Goal: Information Seeking & Learning: Find specific fact

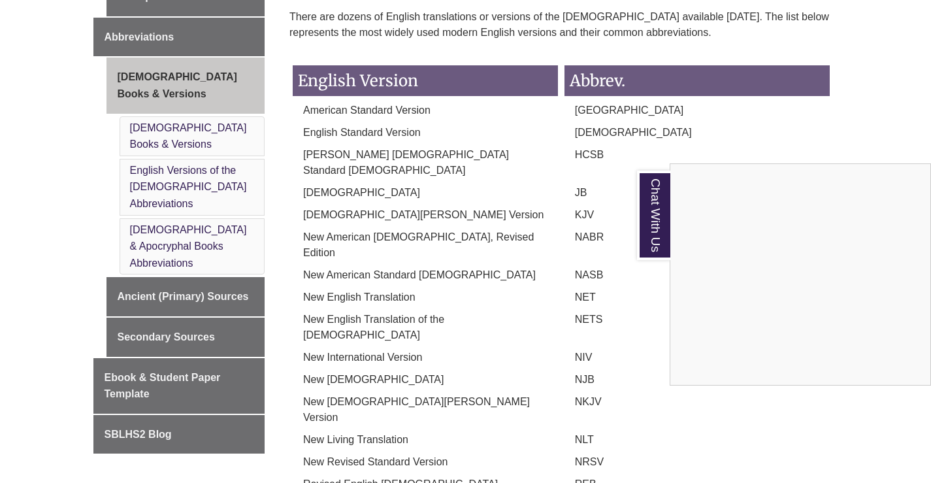
scroll to position [635, 0]
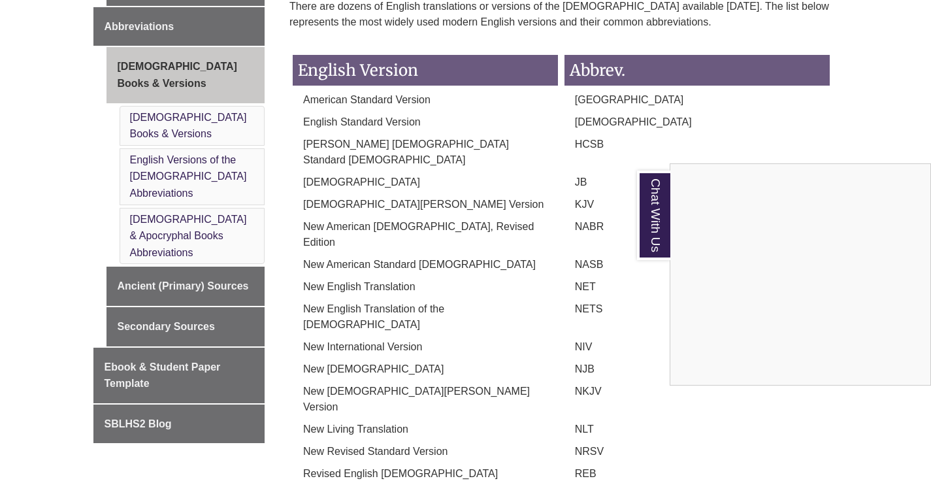
click at [161, 218] on div "Chat With Us" at bounding box center [465, 241] width 931 height 483
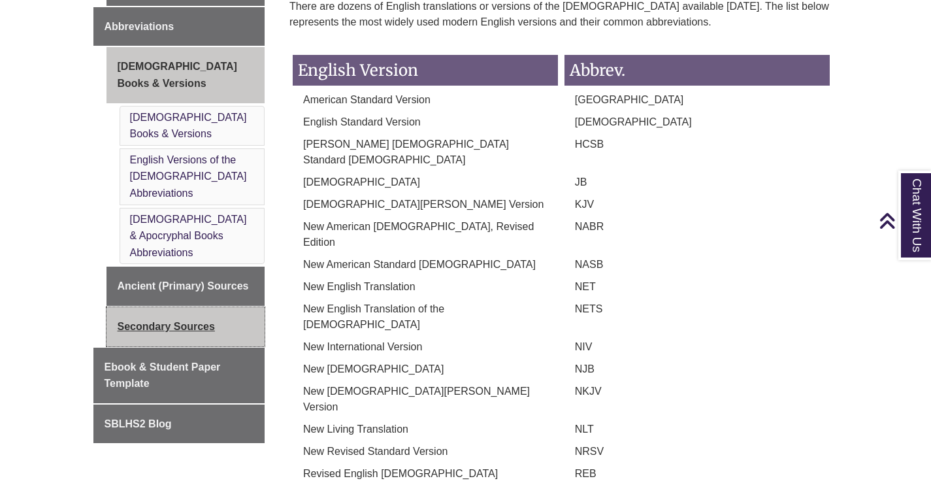
click at [170, 307] on link "Secondary Sources" at bounding box center [185, 326] width 159 height 39
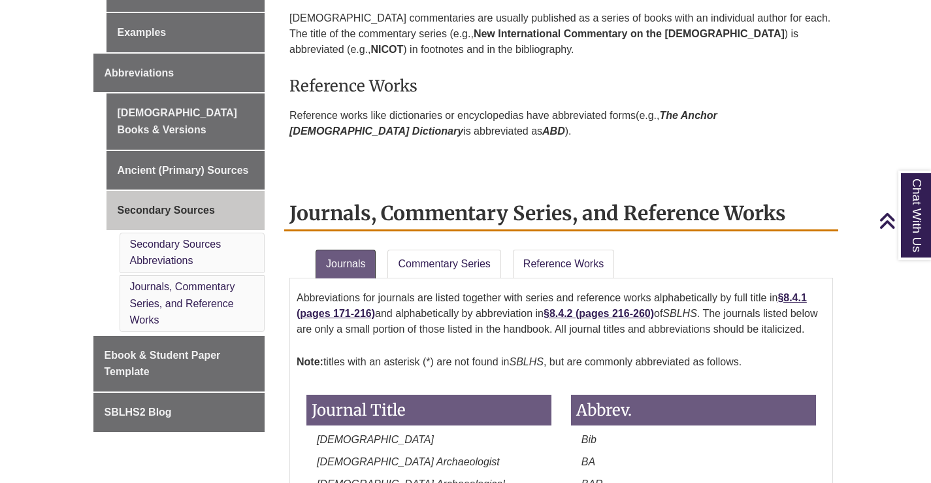
scroll to position [588, 0]
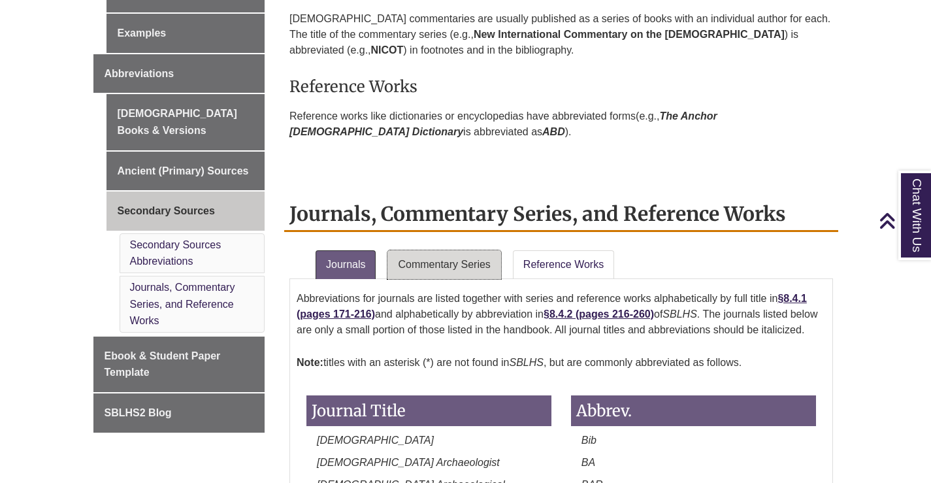
click at [466, 264] on link "Commentary Series" at bounding box center [443, 264] width 113 height 29
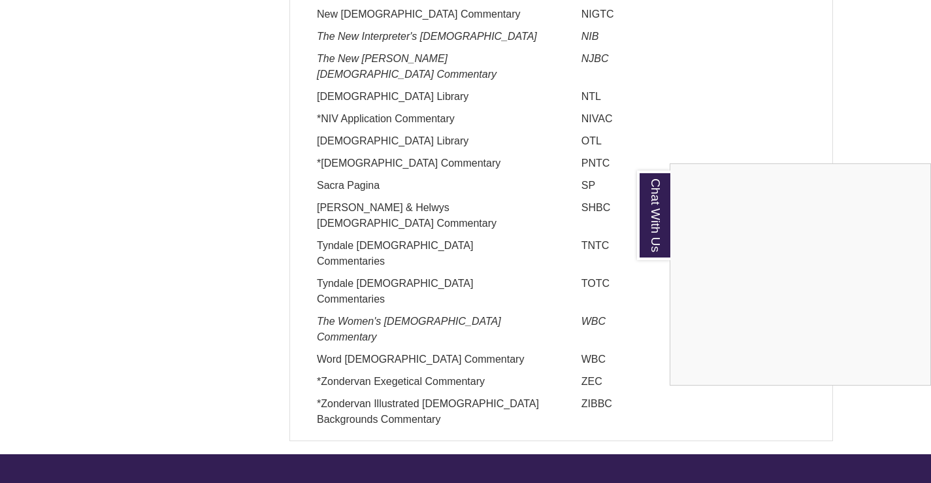
scroll to position [1698, 0]
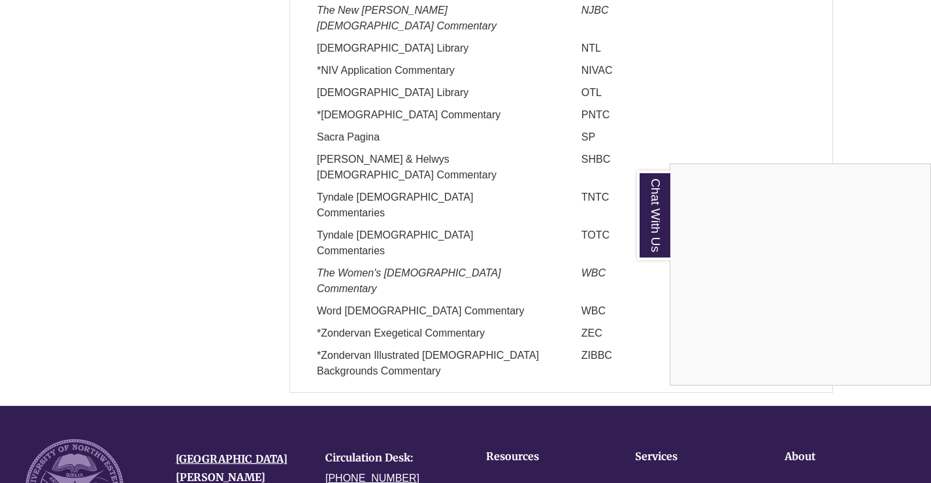
click at [590, 268] on div "Chat With Us" at bounding box center [465, 241] width 931 height 483
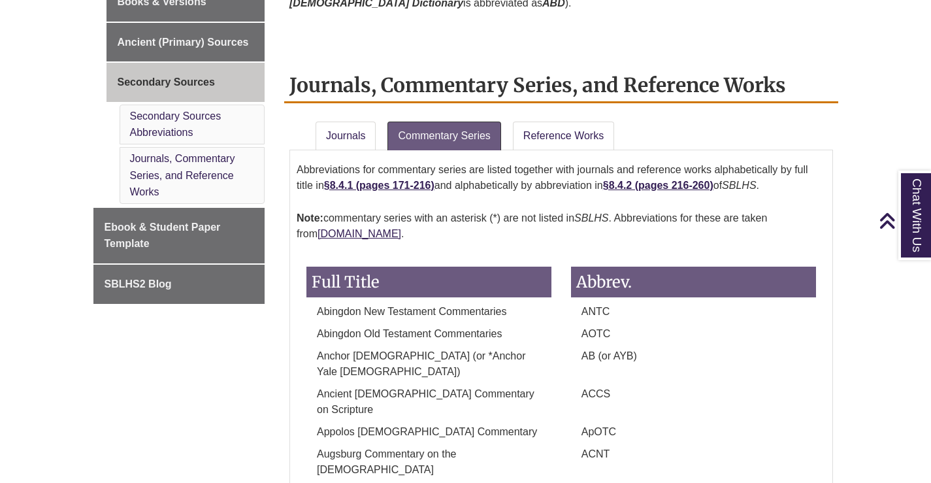
scroll to position [523, 0]
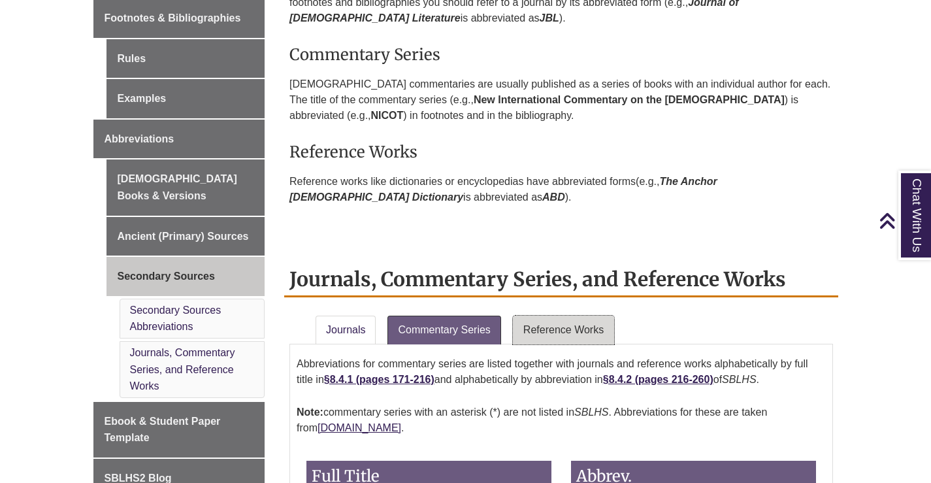
click at [549, 321] on link "Reference Works" at bounding box center [563, 329] width 101 height 29
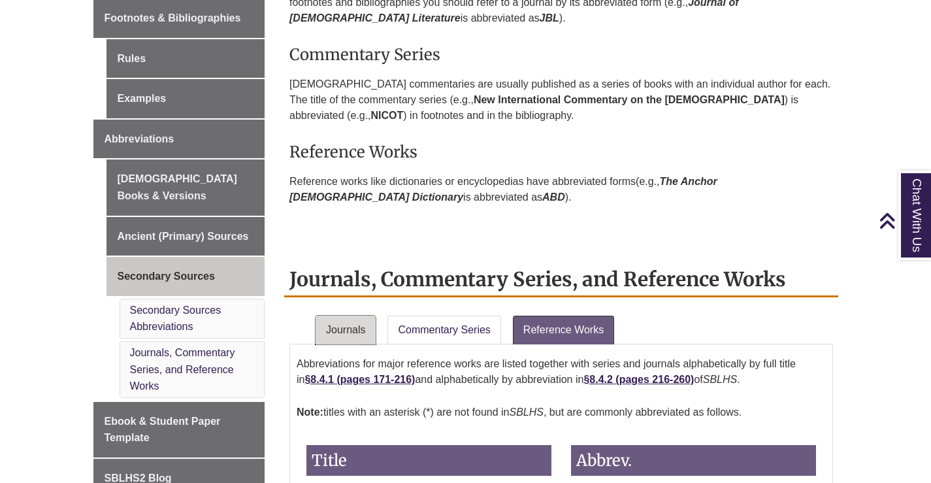
click at [352, 340] on link "Journals" at bounding box center [345, 329] width 60 height 29
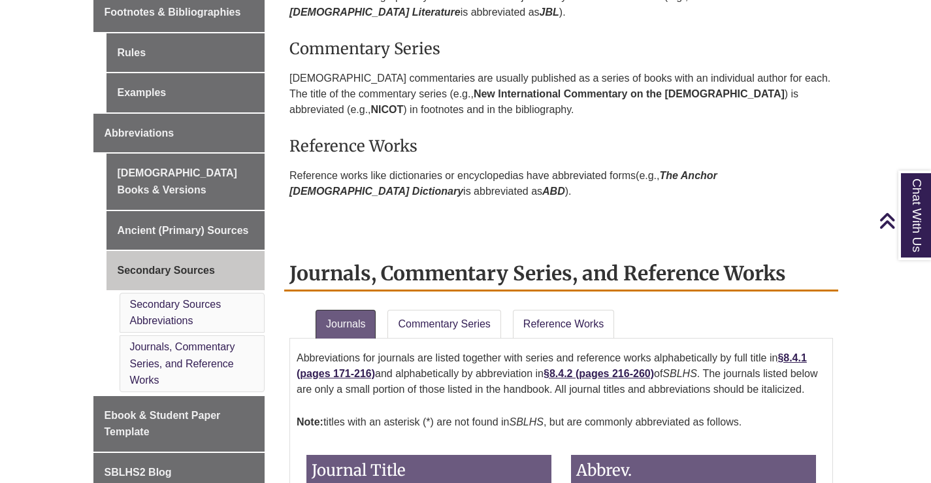
scroll to position [643, 0]
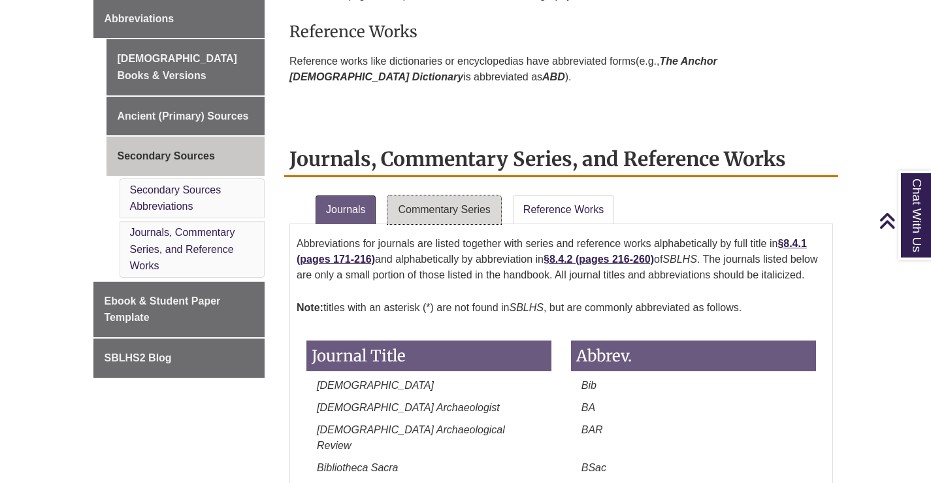
click at [470, 215] on link "Commentary Series" at bounding box center [443, 209] width 113 height 29
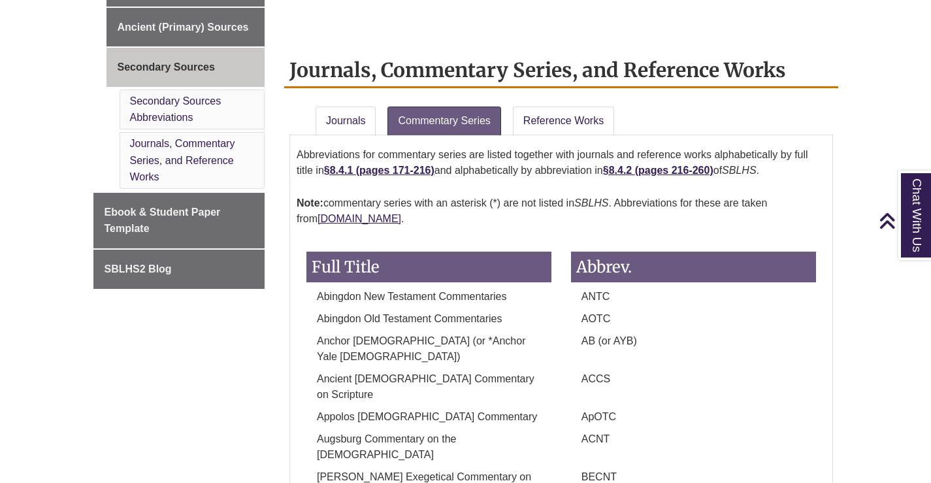
scroll to position [708, 0]
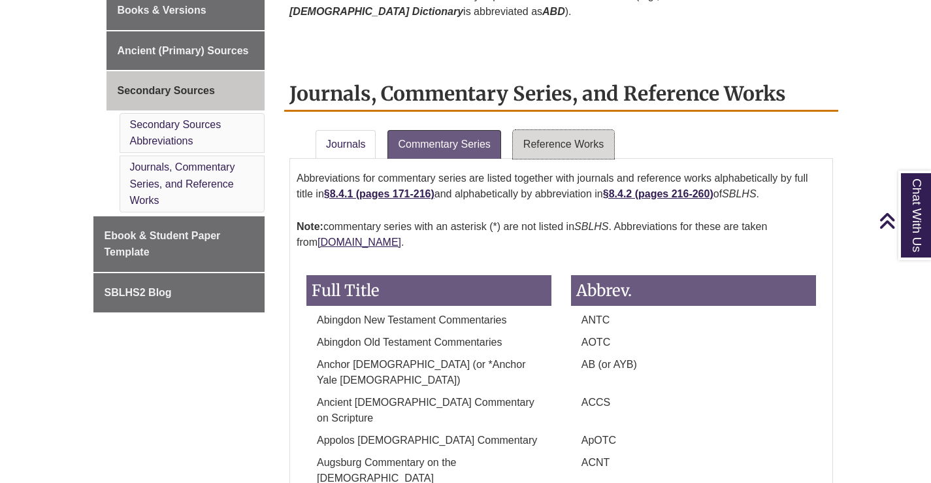
click at [581, 133] on link "Reference Works" at bounding box center [563, 144] width 101 height 29
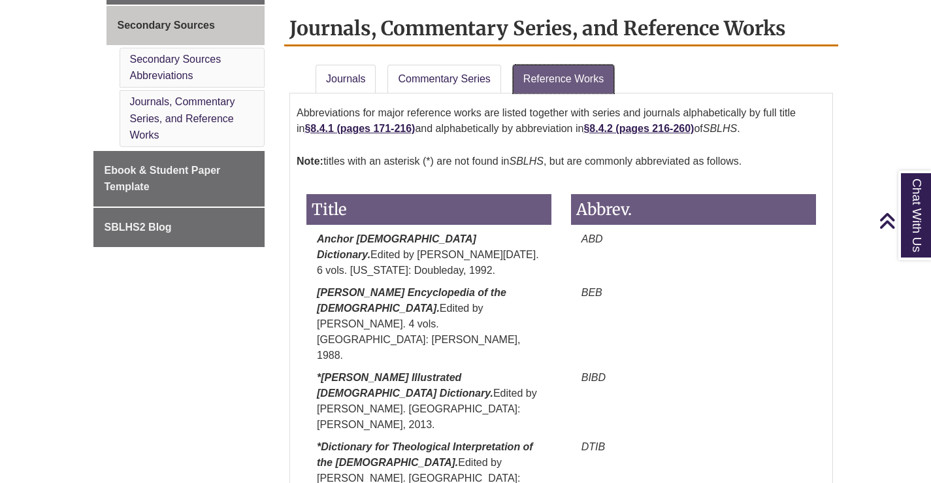
scroll to position [447, 0]
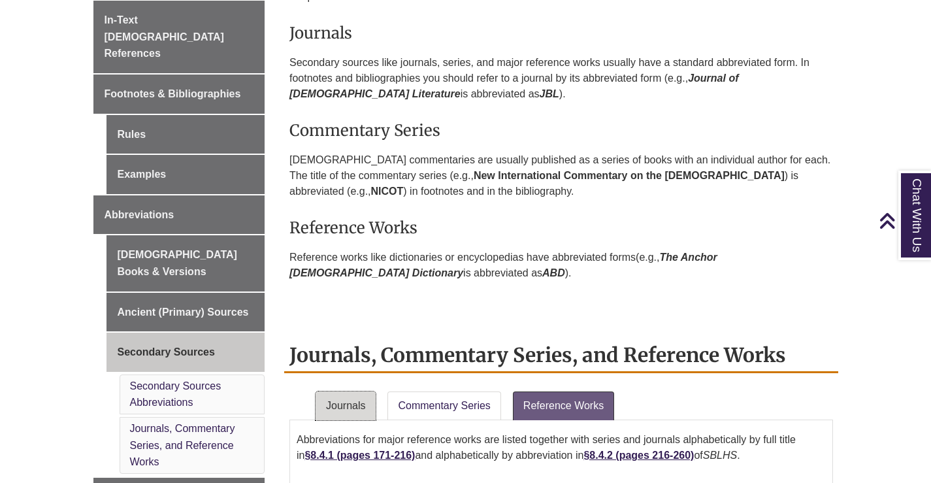
click at [349, 402] on link "Journals" at bounding box center [345, 405] width 60 height 29
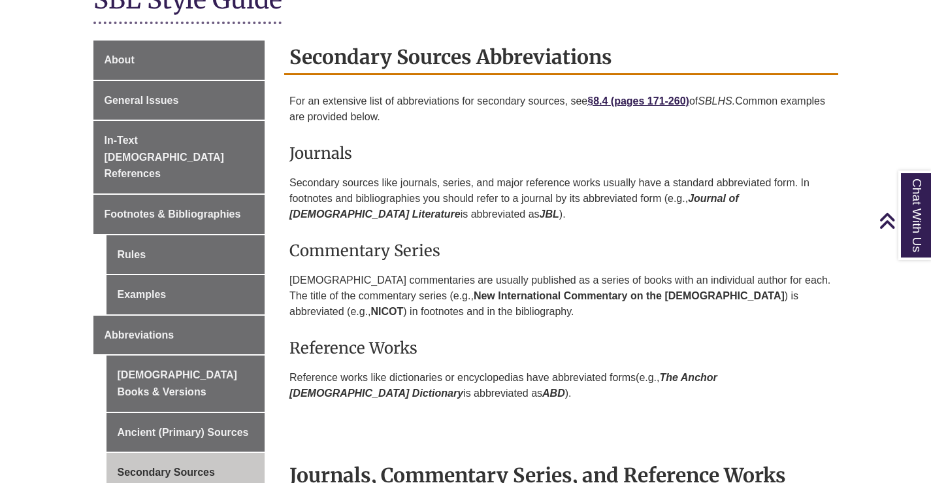
scroll to position [588, 0]
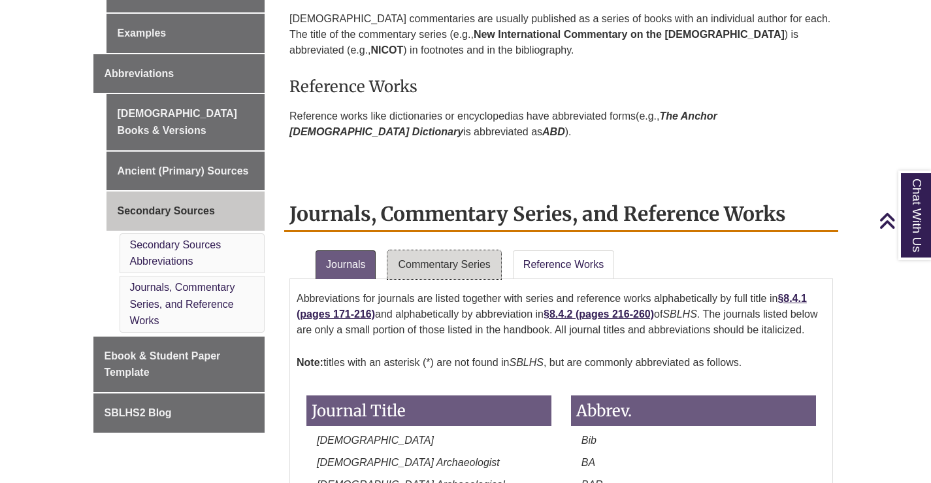
click at [464, 255] on link "Commentary Series" at bounding box center [443, 264] width 113 height 29
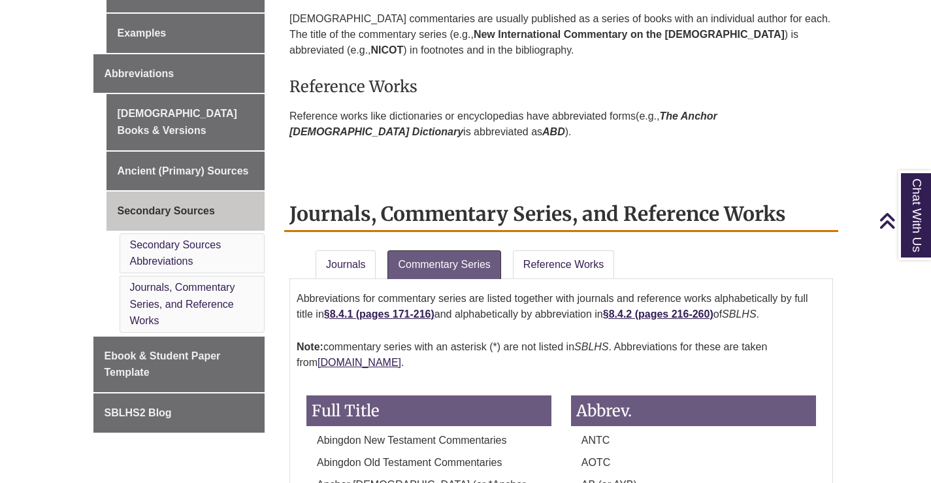
scroll to position [1284, 0]
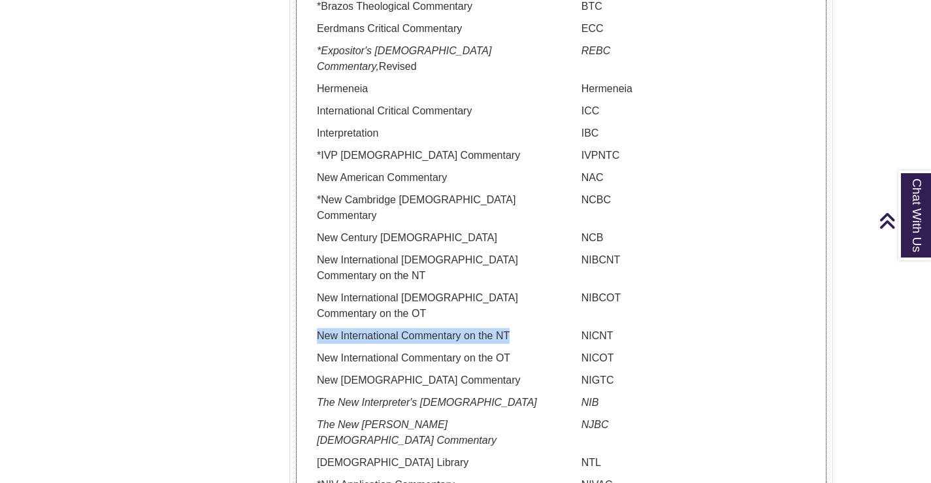
drag, startPoint x: 512, startPoint y: 242, endPoint x: 316, endPoint y: 247, distance: 196.0
click at [316, 328] on p "New International Commentary on the NT" at bounding box center [428, 336] width 245 height 16
copy p "New International Commentary on the NT"
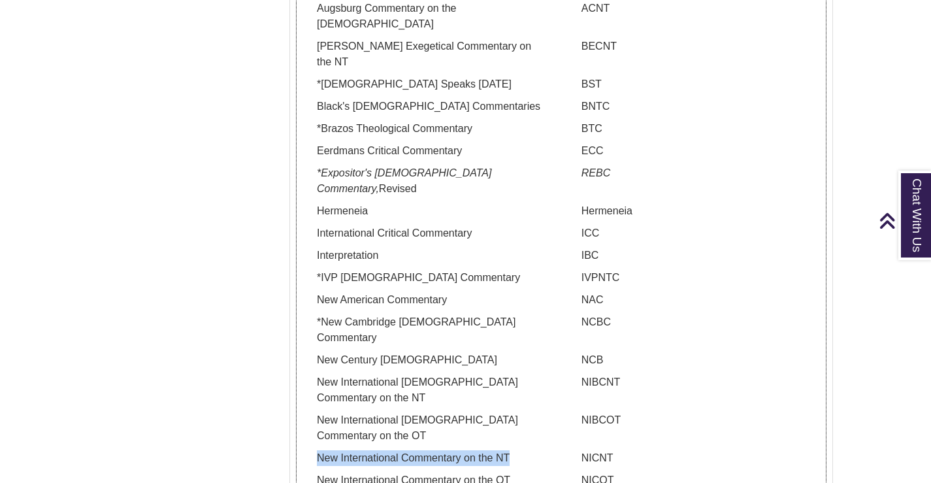
scroll to position [1088, 0]
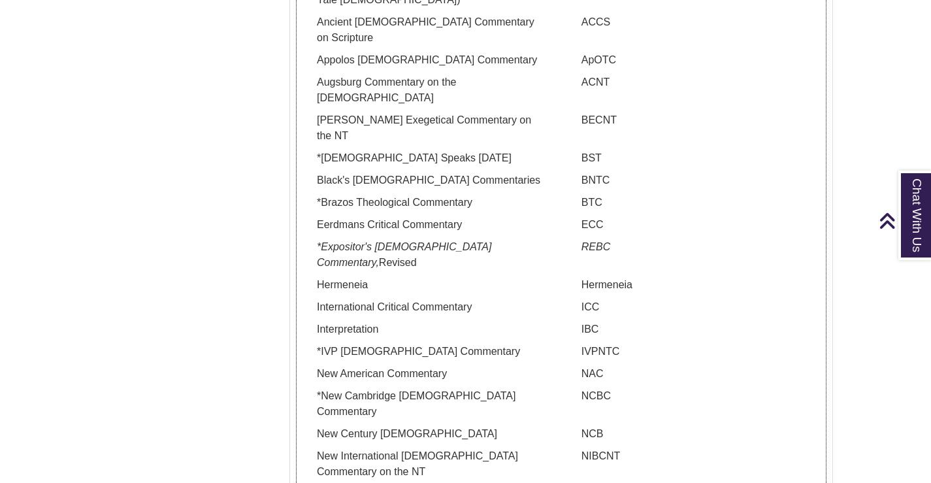
click at [600, 241] on em "REBC" at bounding box center [595, 246] width 29 height 11
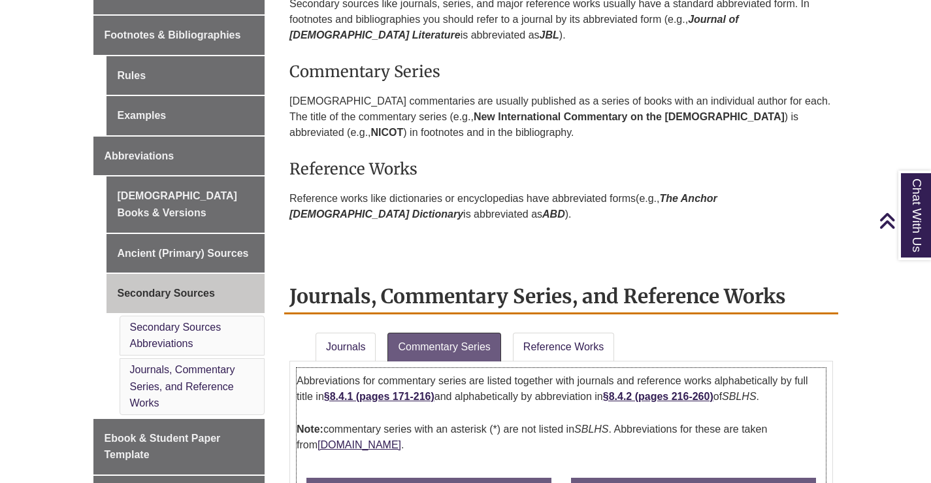
scroll to position [500, 0]
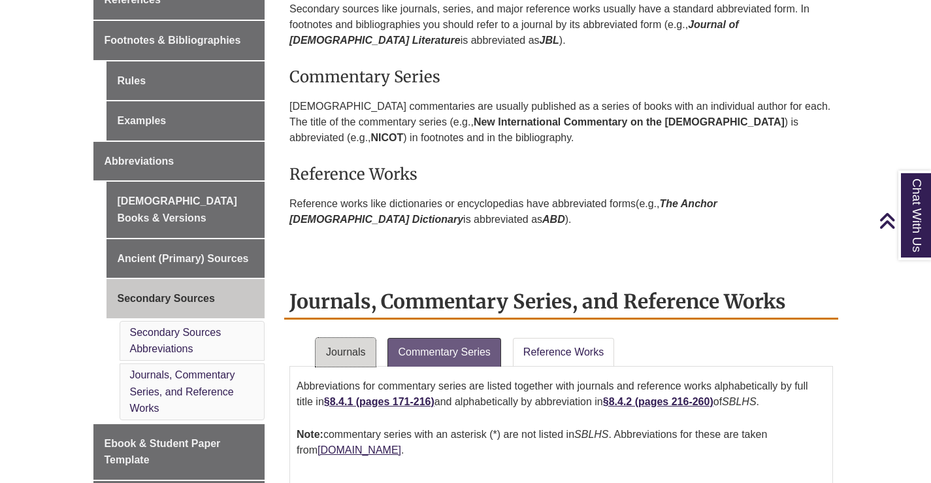
click at [351, 342] on link "Journals" at bounding box center [345, 352] width 60 height 29
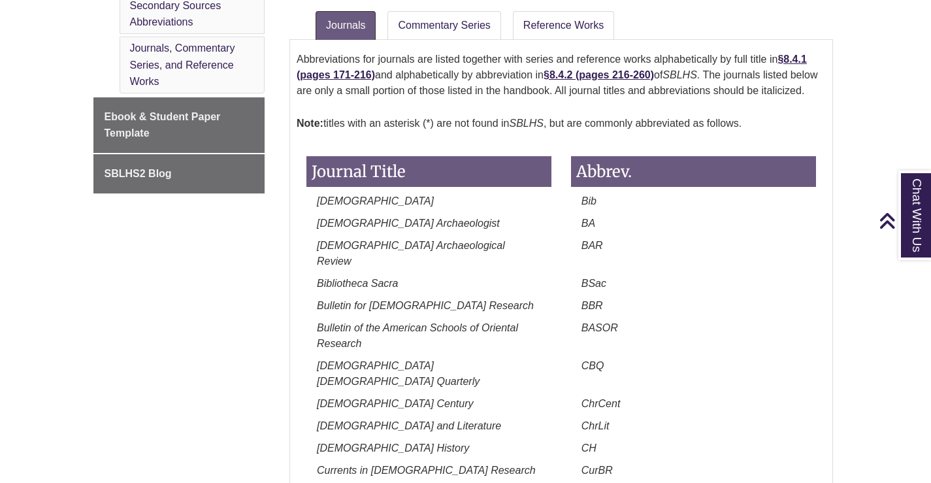
scroll to position [566, 0]
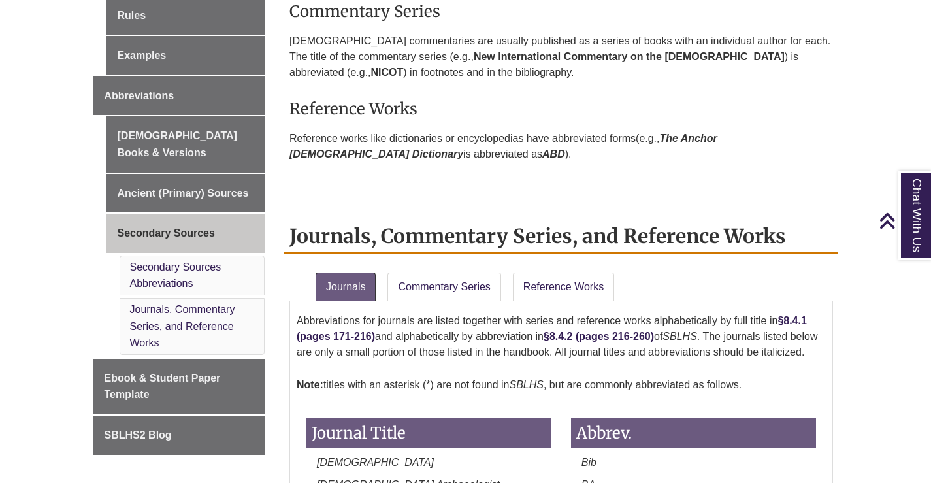
click at [449, 289] on link "Commentary Series" at bounding box center [443, 286] width 113 height 29
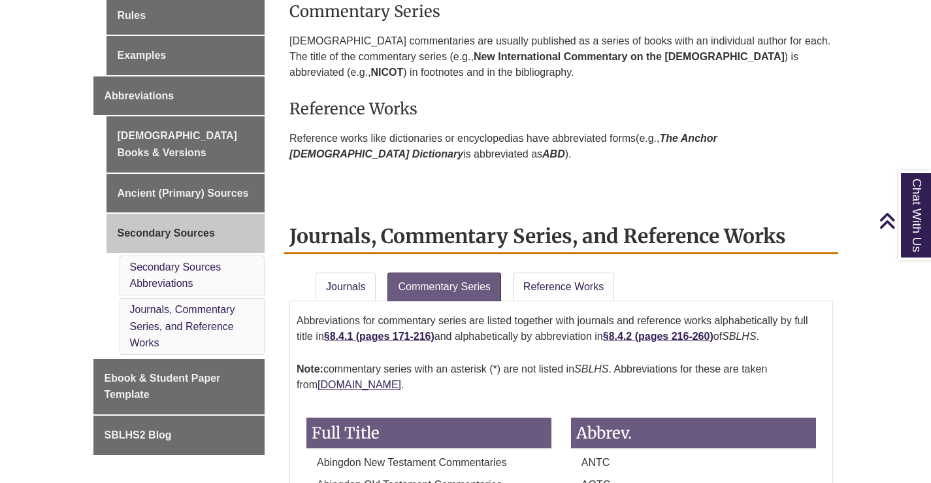
scroll to position [1142, 0]
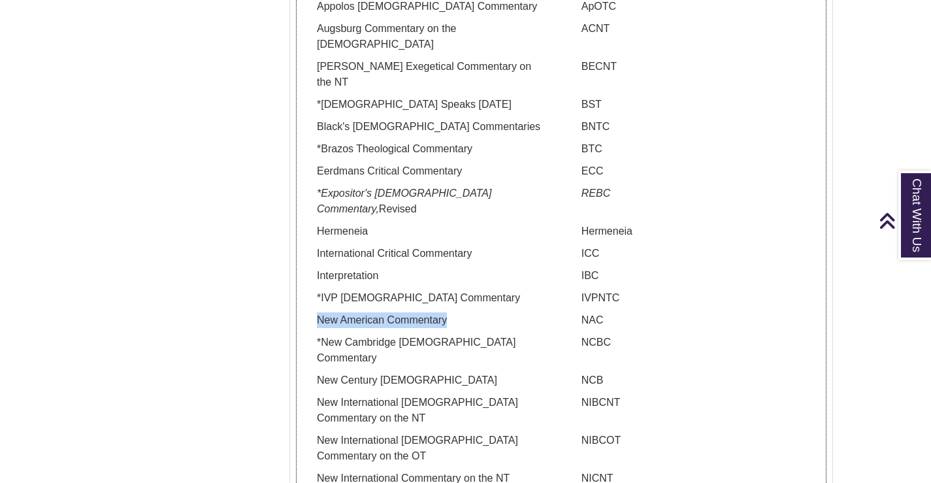
drag, startPoint x: 323, startPoint y: 243, endPoint x: 459, endPoint y: 243, distance: 135.9
click at [459, 312] on p "New American Commentary" at bounding box center [428, 320] width 245 height 16
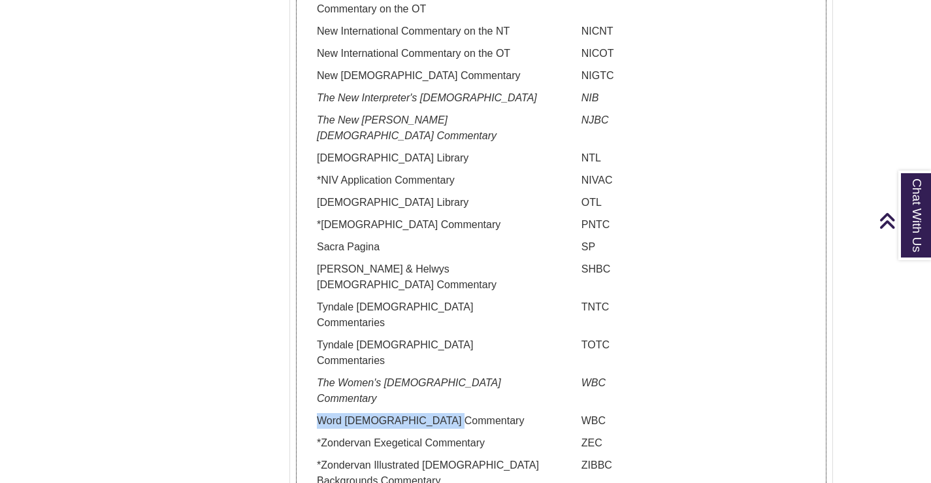
drag, startPoint x: 318, startPoint y: 263, endPoint x: 443, endPoint y: 267, distance: 125.5
click at [443, 413] on p "Word Biblical Commentary" at bounding box center [428, 421] width 245 height 16
copy p "Word Biblical Commentary"
click at [890, 225] on icon "Back to Top" at bounding box center [886, 222] width 17 height 20
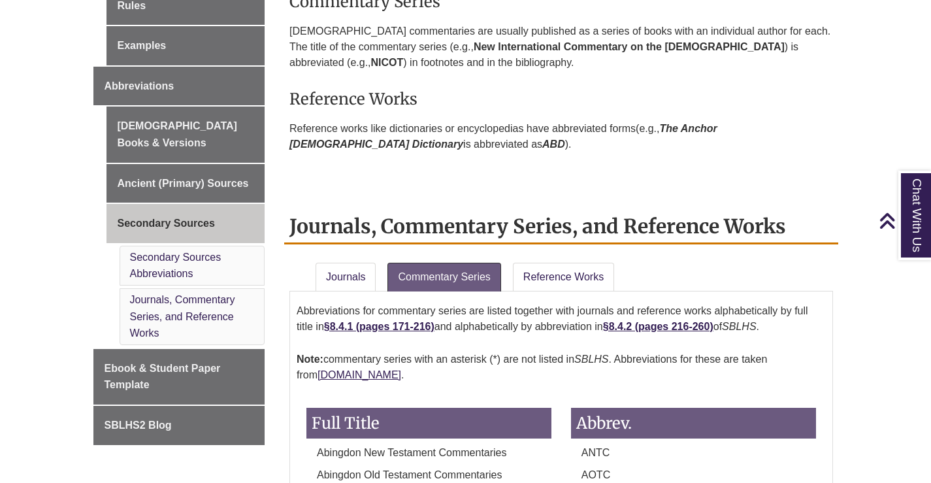
scroll to position [577, 0]
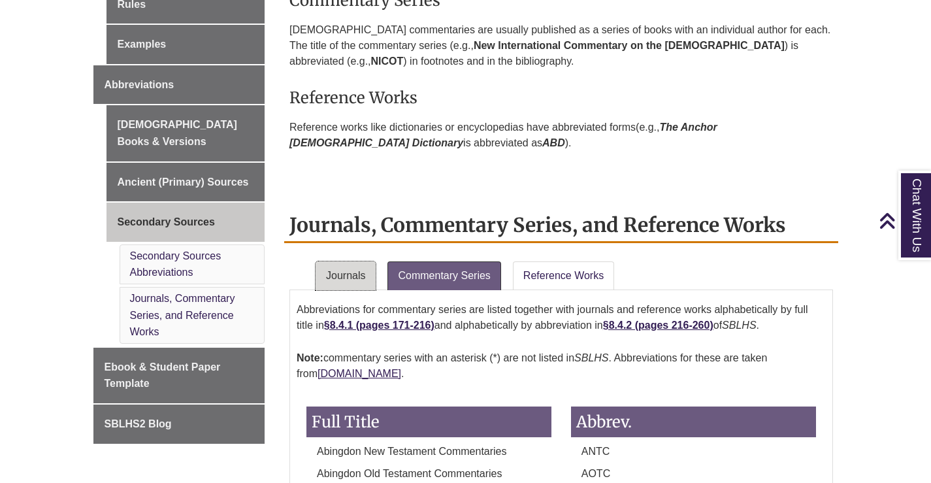
click at [340, 270] on link "Journals" at bounding box center [345, 275] width 60 height 29
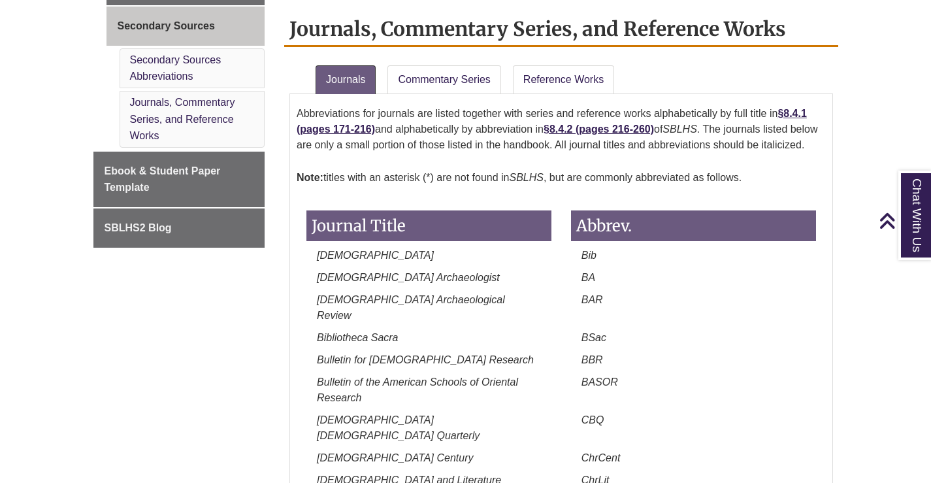
scroll to position [1284, 0]
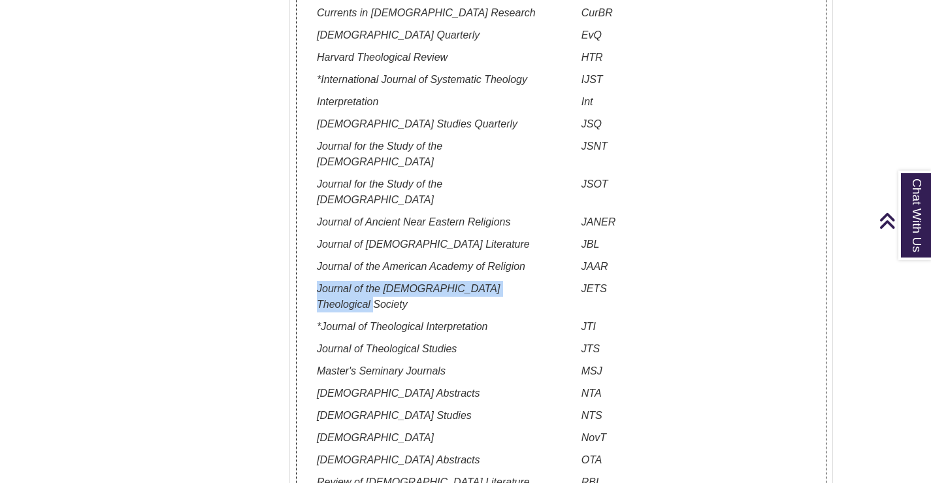
drag, startPoint x: 318, startPoint y: 245, endPoint x: 546, endPoint y: 244, distance: 228.0
click at [546, 281] on p "Journal of the Evangelical Theological Society" at bounding box center [428, 296] width 245 height 31
copy em "Journal of the Evangelical Theological Society"
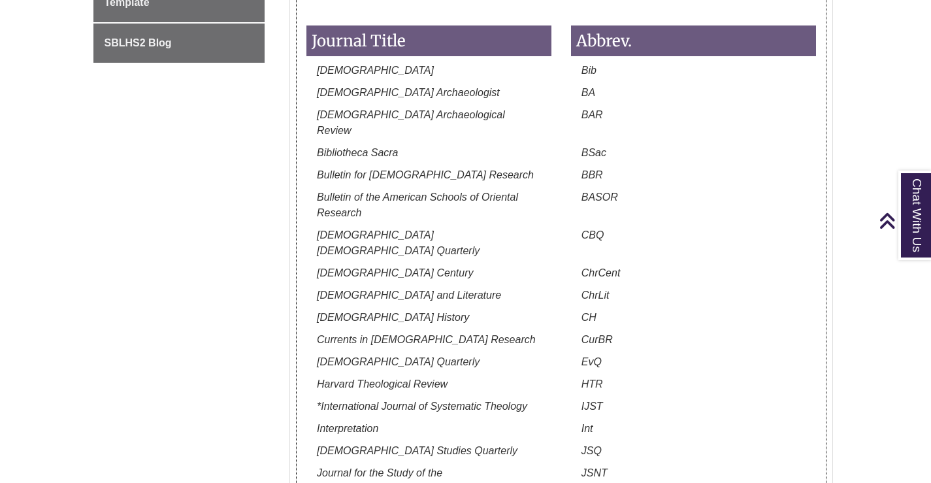
scroll to position [631, 0]
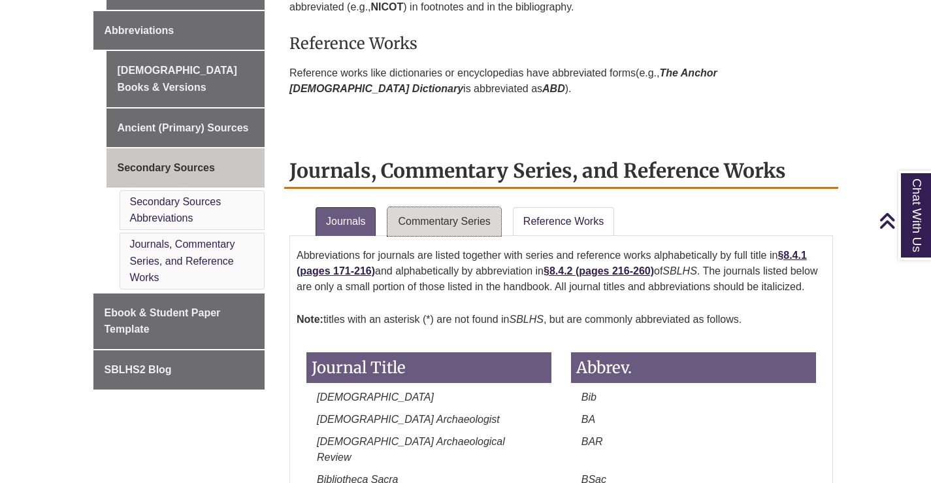
click at [477, 220] on link "Commentary Series" at bounding box center [443, 221] width 113 height 29
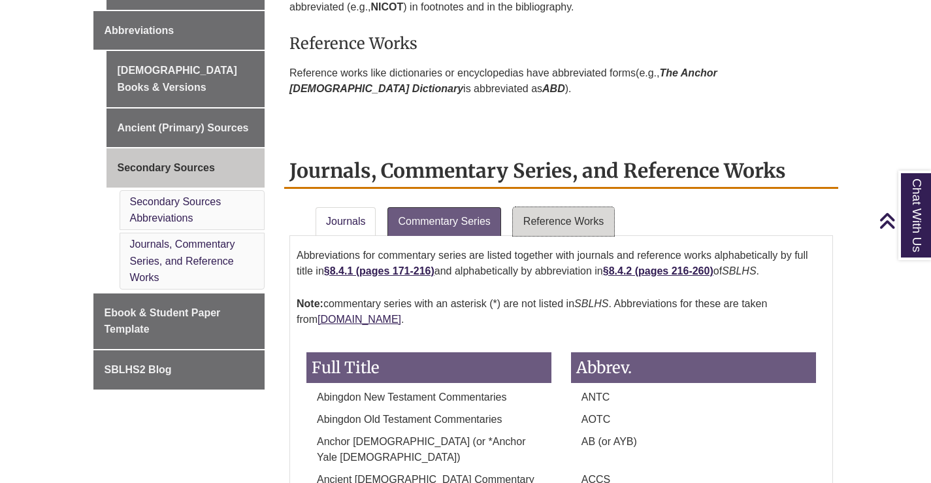
click at [523, 214] on link "Reference Works" at bounding box center [563, 221] width 101 height 29
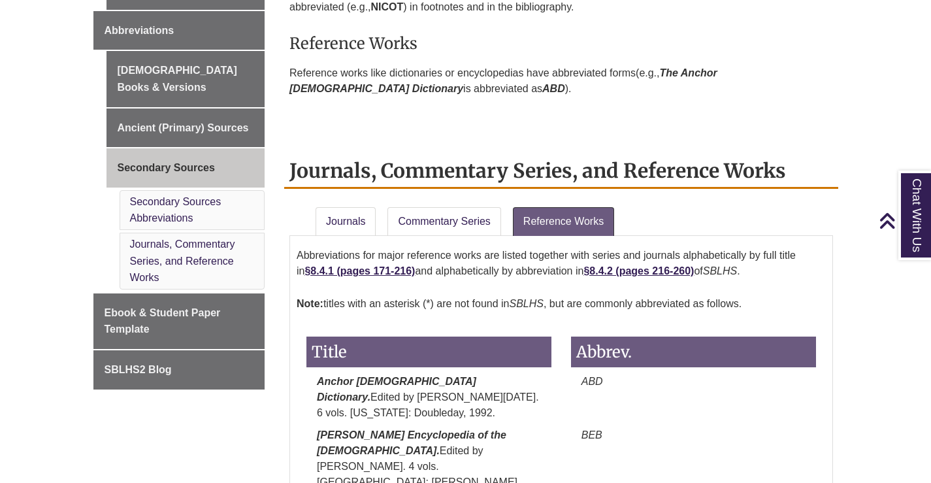
scroll to position [2317, 0]
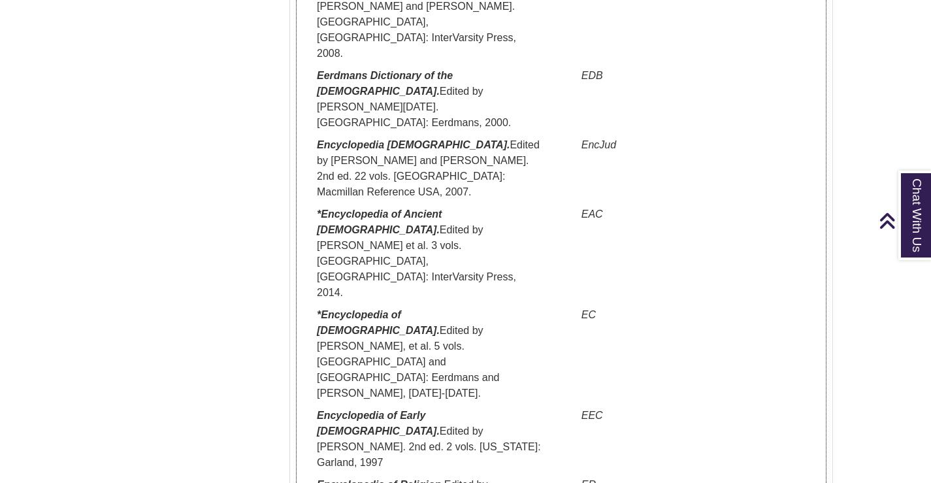
drag, startPoint x: 372, startPoint y: 258, endPoint x: 315, endPoint y: 237, distance: 59.9
copy em "Greek-English Lexicon of the New Testament."
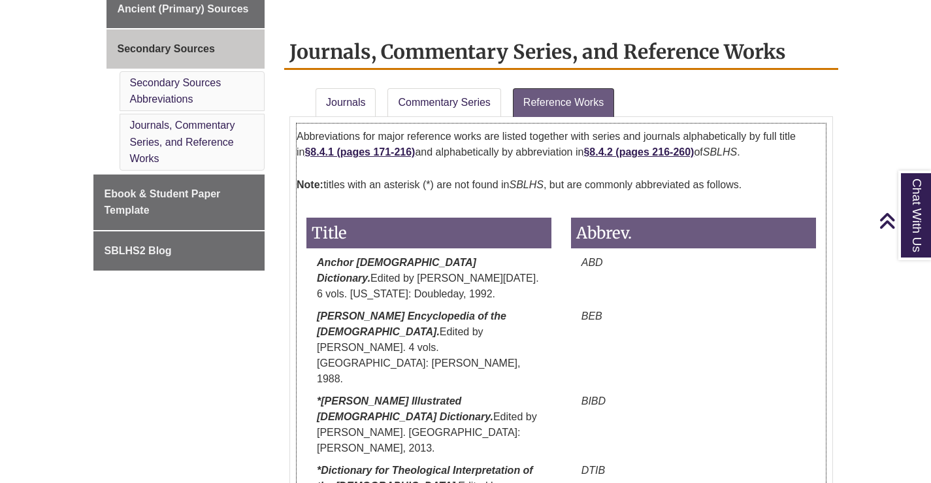
scroll to position [489, 0]
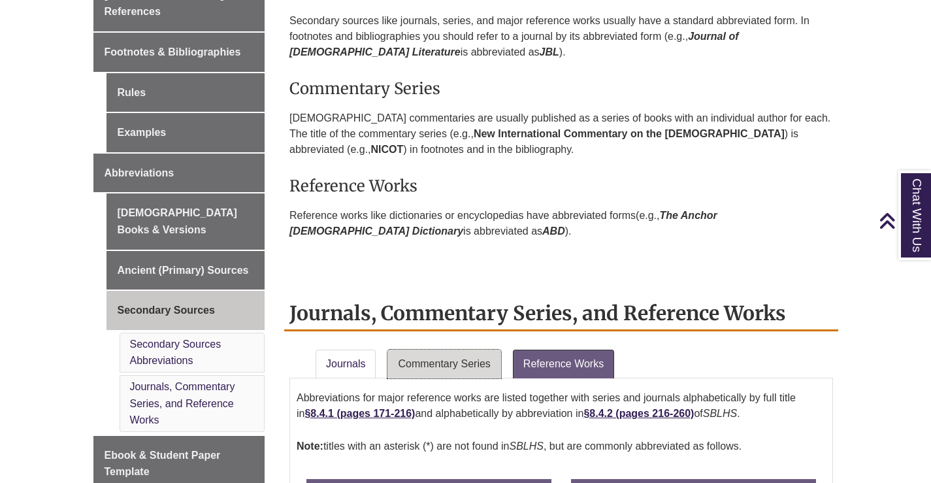
click at [445, 361] on link "Commentary Series" at bounding box center [443, 363] width 113 height 29
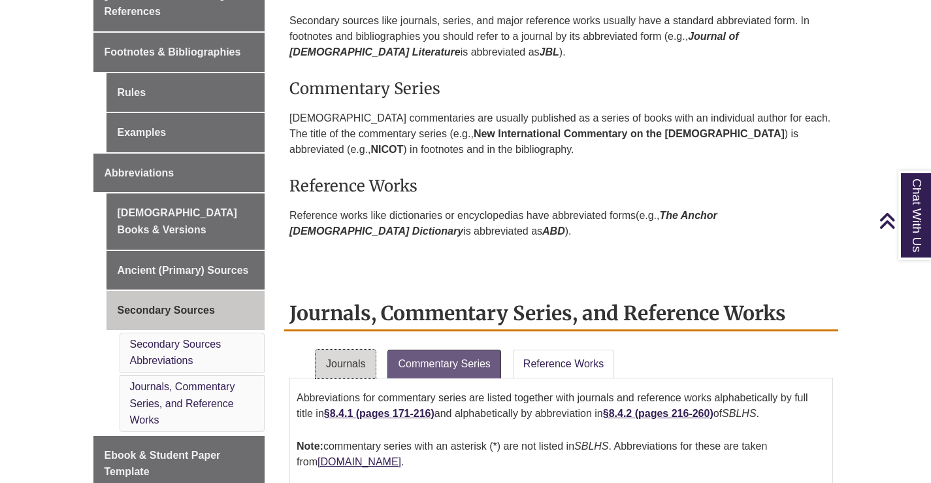
click at [333, 351] on link "Journals" at bounding box center [345, 363] width 60 height 29
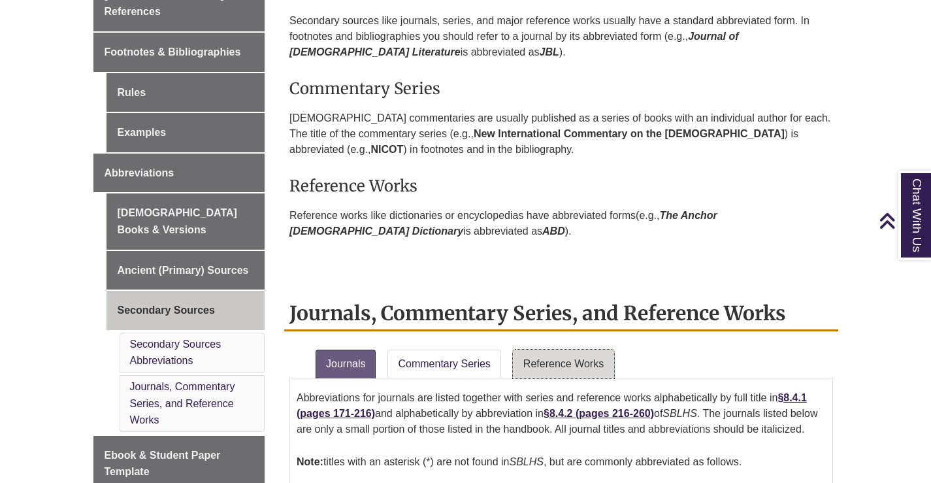
click at [570, 355] on link "Reference Works" at bounding box center [563, 363] width 101 height 29
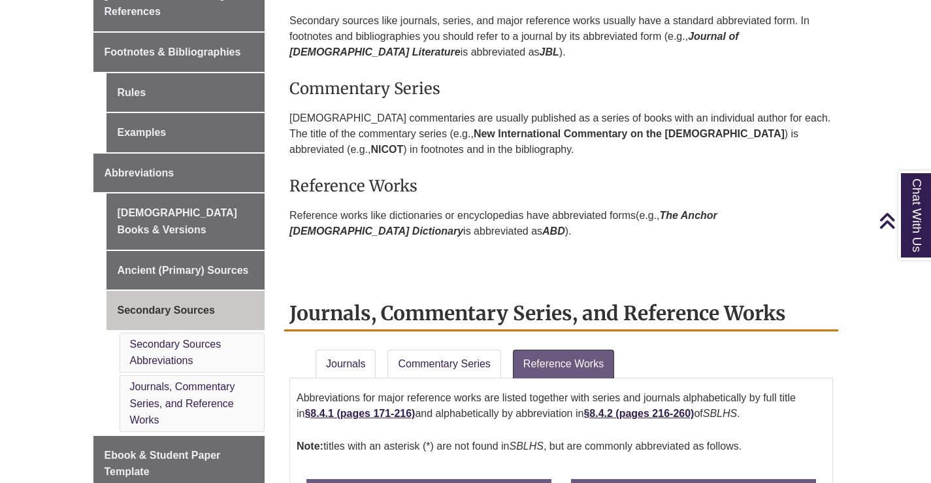
click at [583, 216] on p "Reference works like dictionaries or encyclopedias have abbreviated forms (e.g.…" at bounding box center [560, 223] width 543 height 42
click at [415, 370] on link "Commentary Series" at bounding box center [443, 363] width 113 height 29
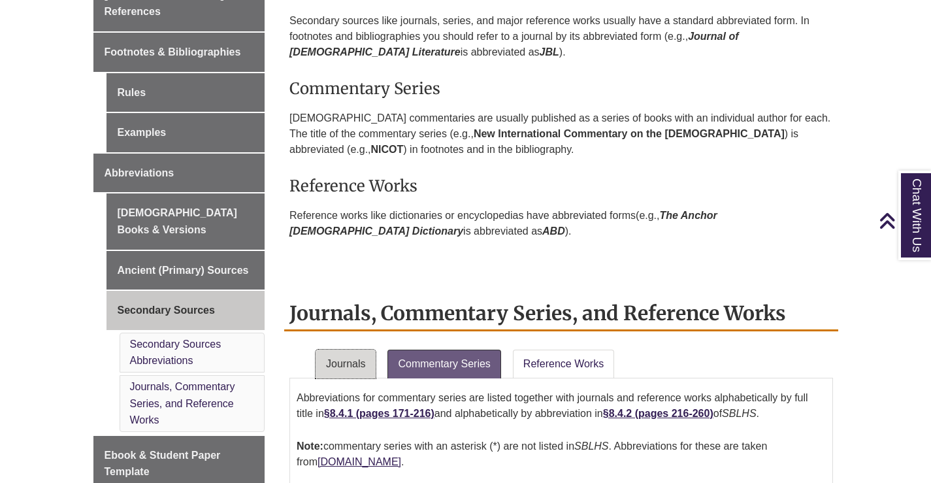
click at [344, 359] on link "Journals" at bounding box center [345, 363] width 60 height 29
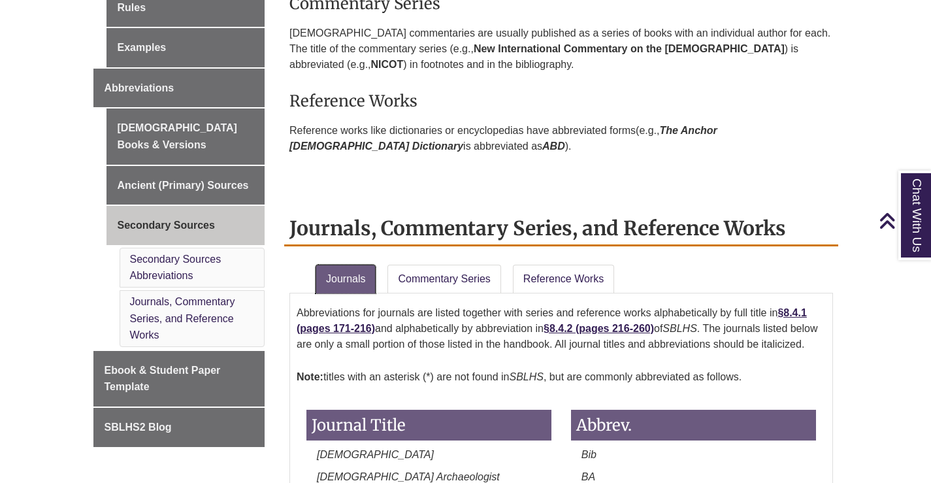
scroll to position [685, 0]
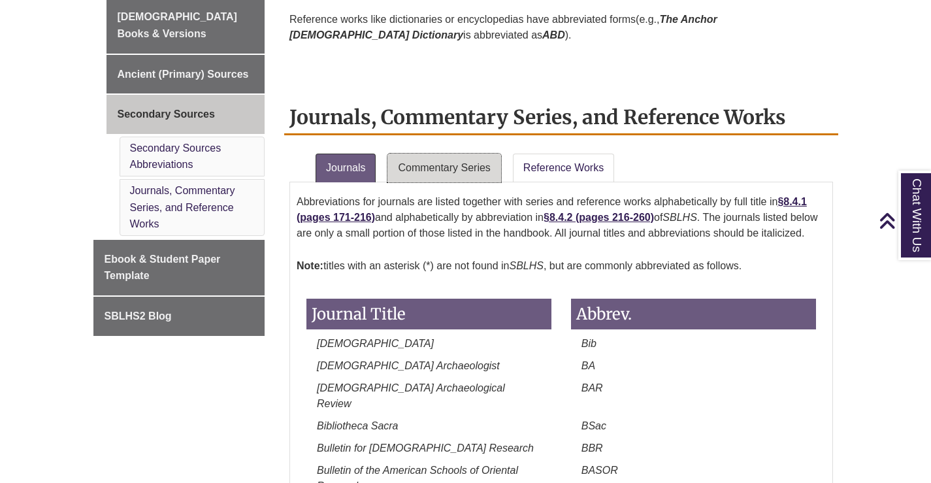
click at [445, 174] on link "Commentary Series" at bounding box center [443, 167] width 113 height 29
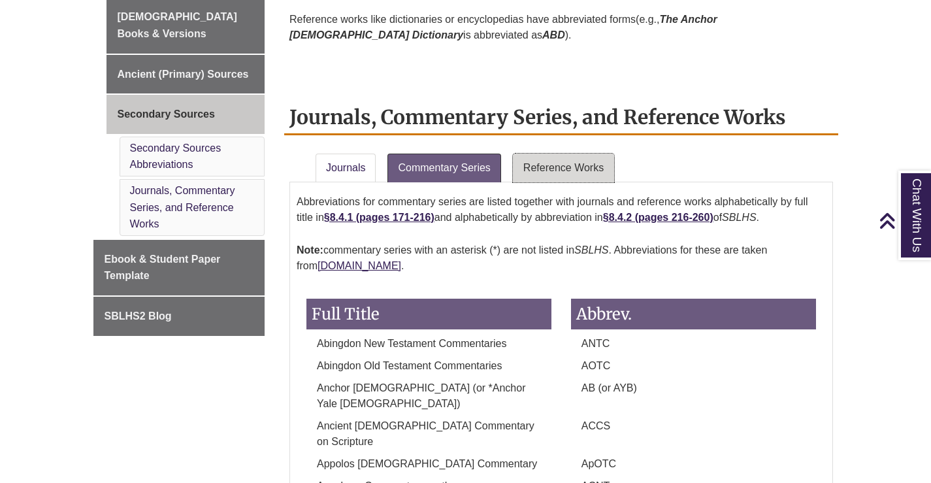
click at [544, 167] on link "Reference Works" at bounding box center [563, 167] width 101 height 29
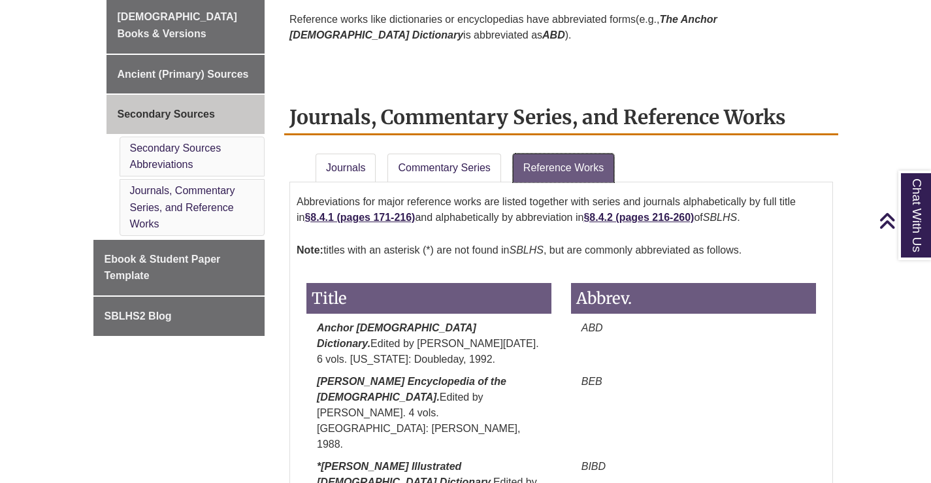
click at [544, 167] on link "Reference Works" at bounding box center [563, 167] width 101 height 29
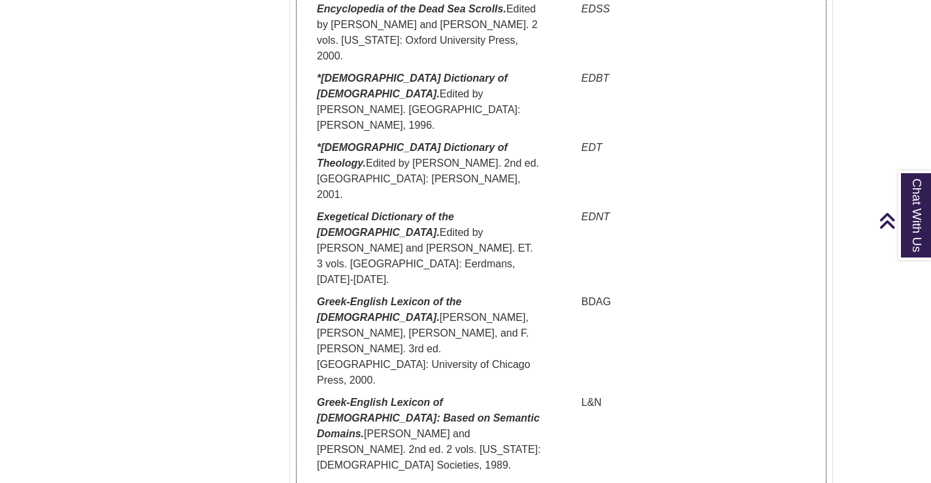
drag, startPoint x: 321, startPoint y: 239, endPoint x: 486, endPoint y: 259, distance: 165.8
copy em "New International Dictionary of New Testament Theology and Exegesis"
drag, startPoint x: 318, startPoint y: 310, endPoint x: 485, endPoint y: 326, distance: 167.9
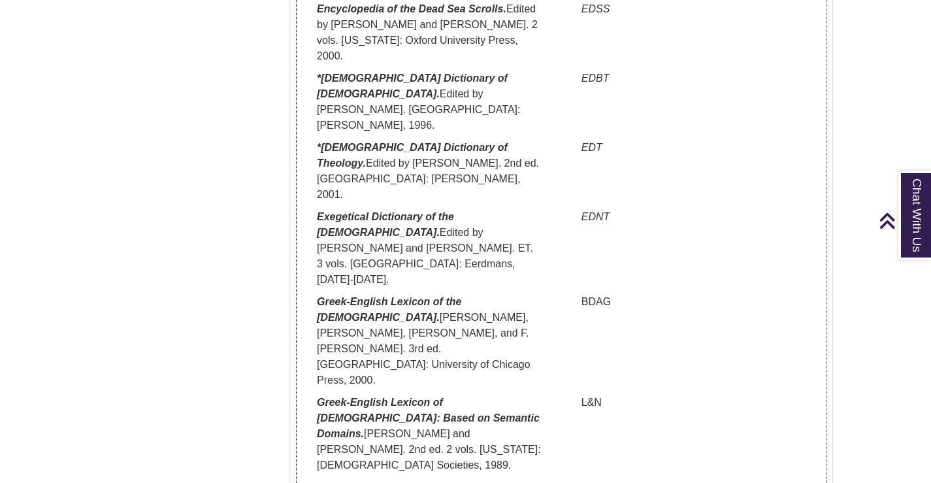
copy em "New International Dictionary of Old Testament Theology and Exegesis"
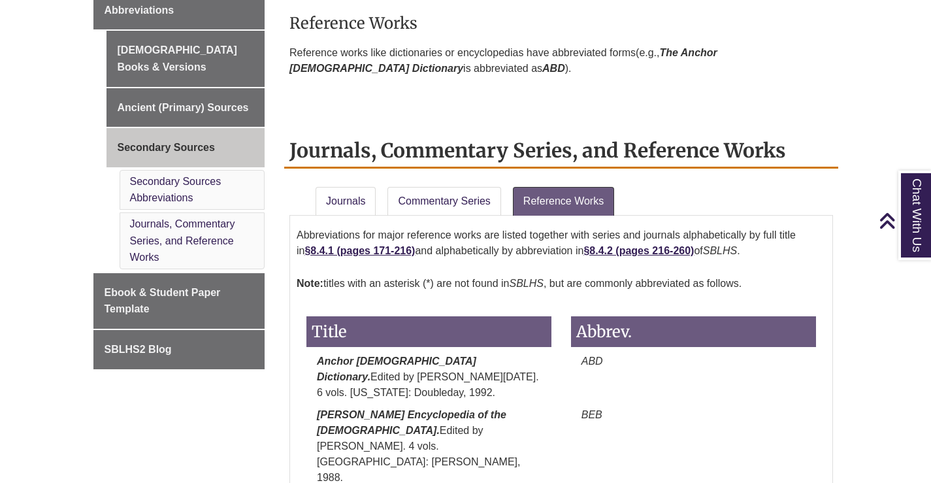
scroll to position [630, 0]
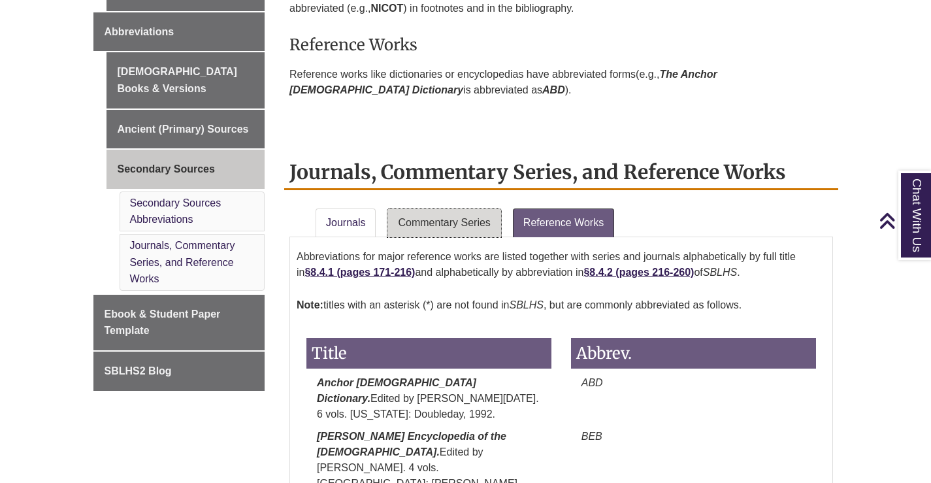
click at [439, 216] on link "Commentary Series" at bounding box center [443, 222] width 113 height 29
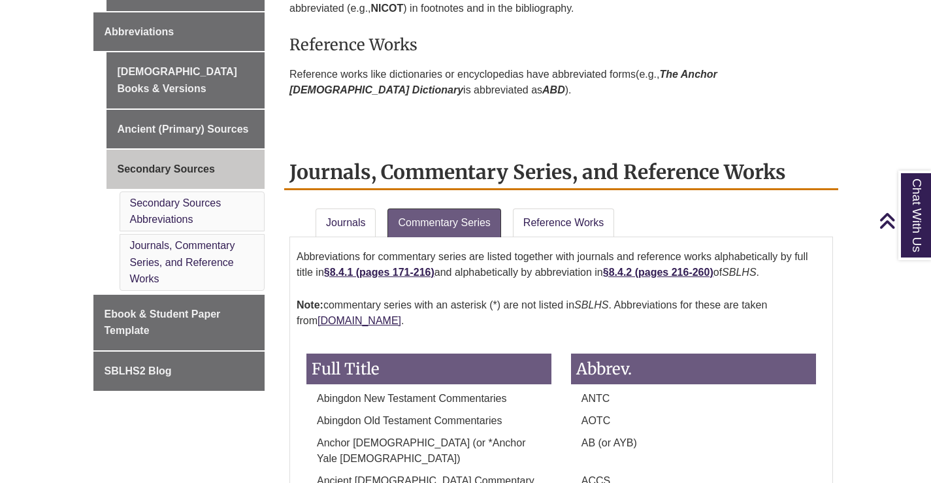
scroll to position [964, 0]
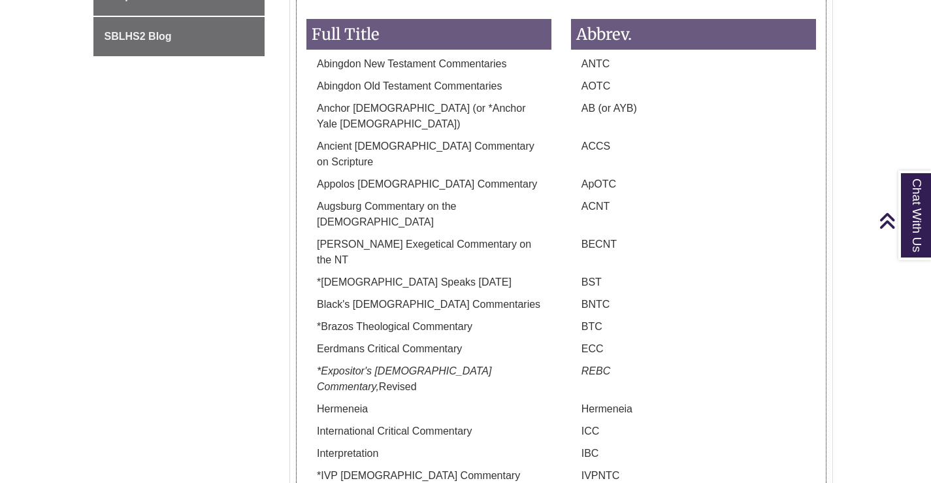
click at [341, 297] on p "Black's New Testament Commentaries" at bounding box center [428, 305] width 245 height 16
drag, startPoint x: 525, startPoint y: 242, endPoint x: 305, endPoint y: 246, distance: 220.1
click at [305, 297] on div "Black's New Testament Commentaries" at bounding box center [429, 308] width 265 height 22
copy p "Black's New Testament Commentaries"
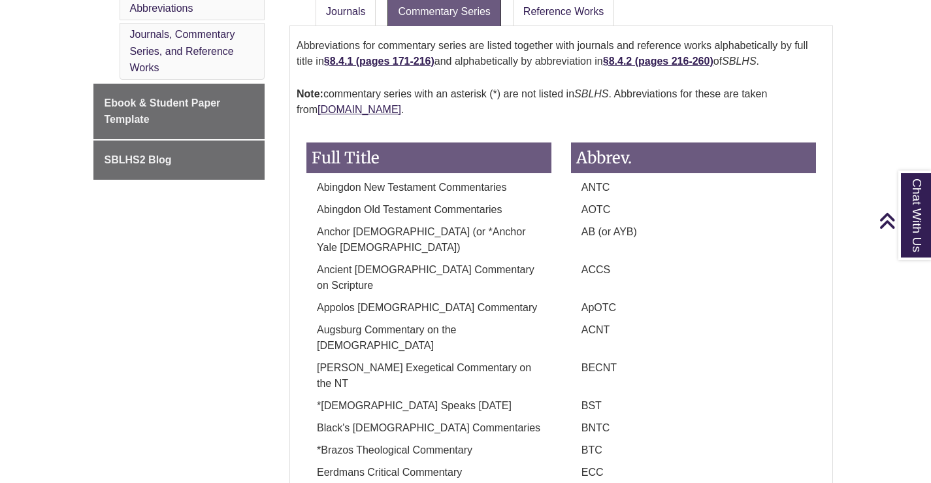
scroll to position [833, 0]
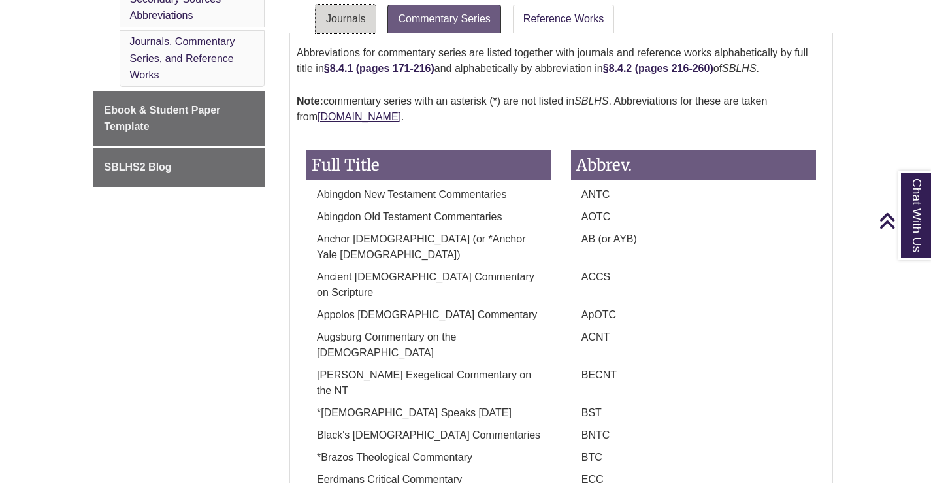
click at [354, 31] on link "Journals" at bounding box center [345, 19] width 60 height 29
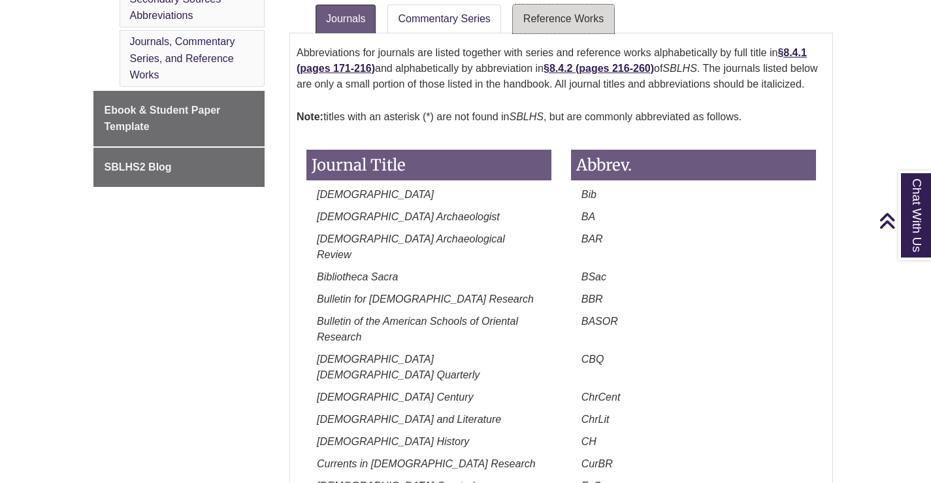
click at [563, 26] on link "Reference Works" at bounding box center [563, 19] width 101 height 29
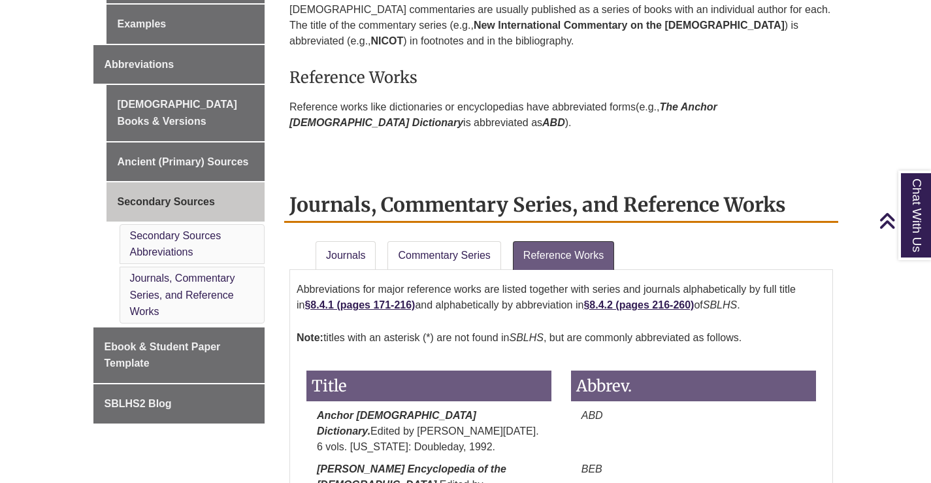
scroll to position [572, 0]
